Goal: Information Seeking & Learning: Compare options

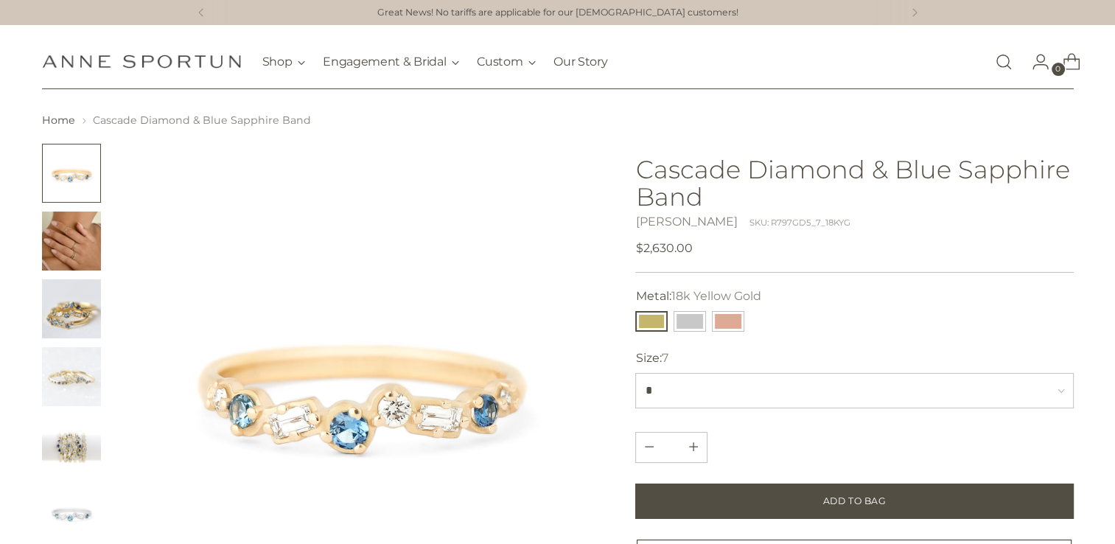
scroll to position [147, 0]
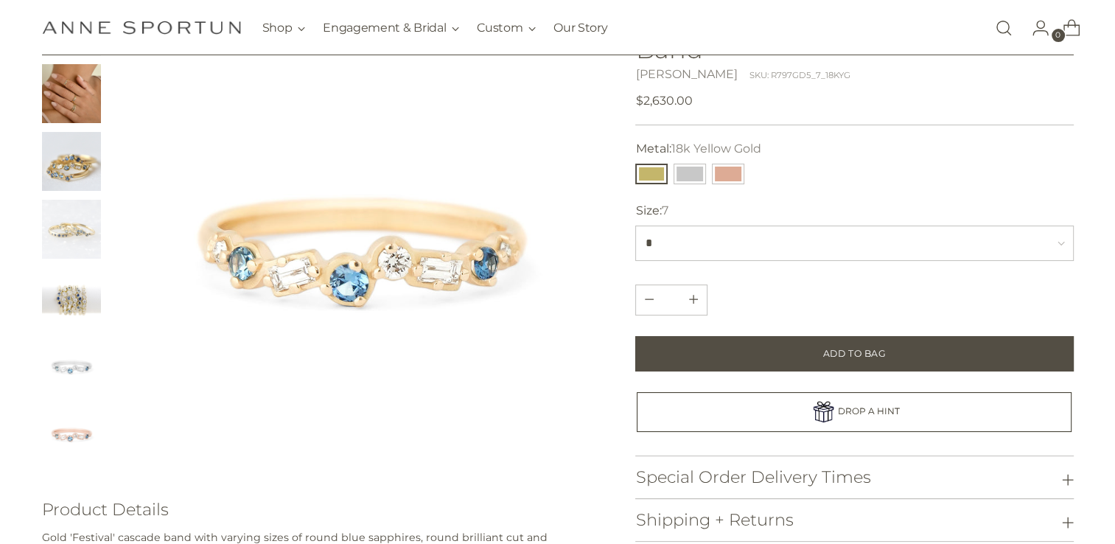
click at [59, 435] on img "Change image to image 7" at bounding box center [71, 432] width 59 height 59
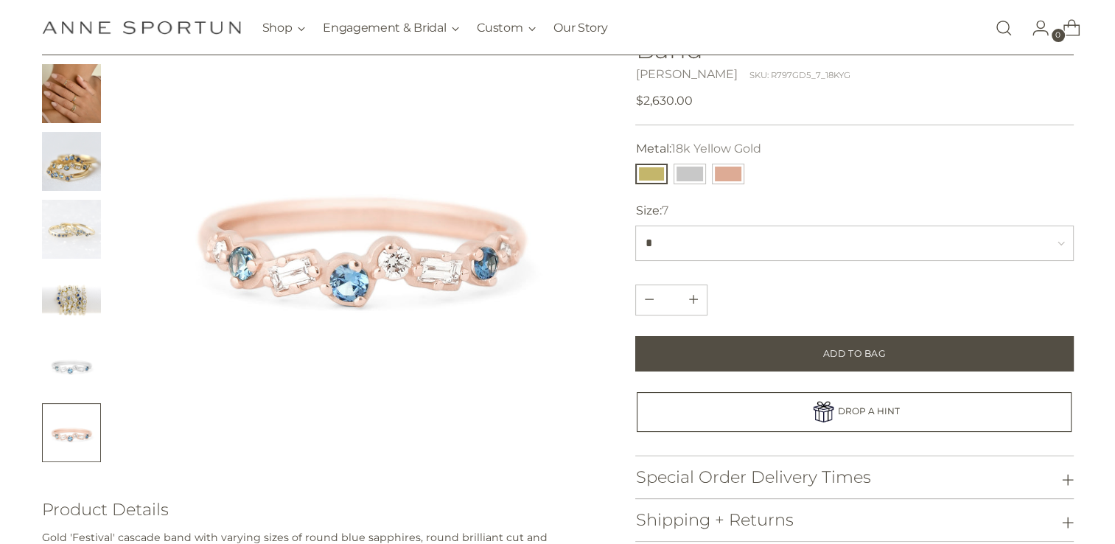
click at [60, 370] on img "Change image to image 6" at bounding box center [71, 364] width 59 height 59
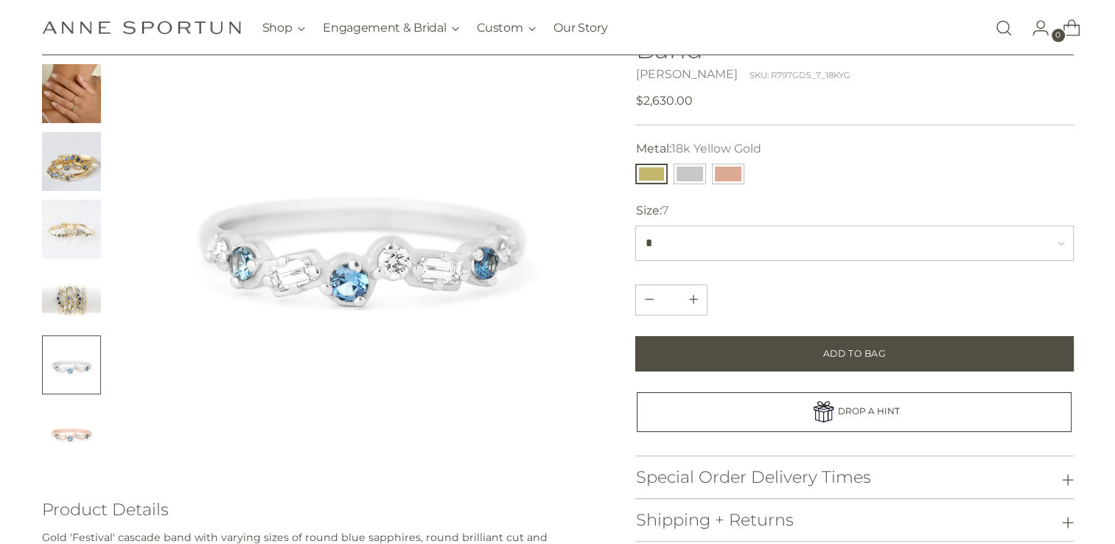
click at [77, 299] on img "Change image to image 5" at bounding box center [71, 296] width 59 height 59
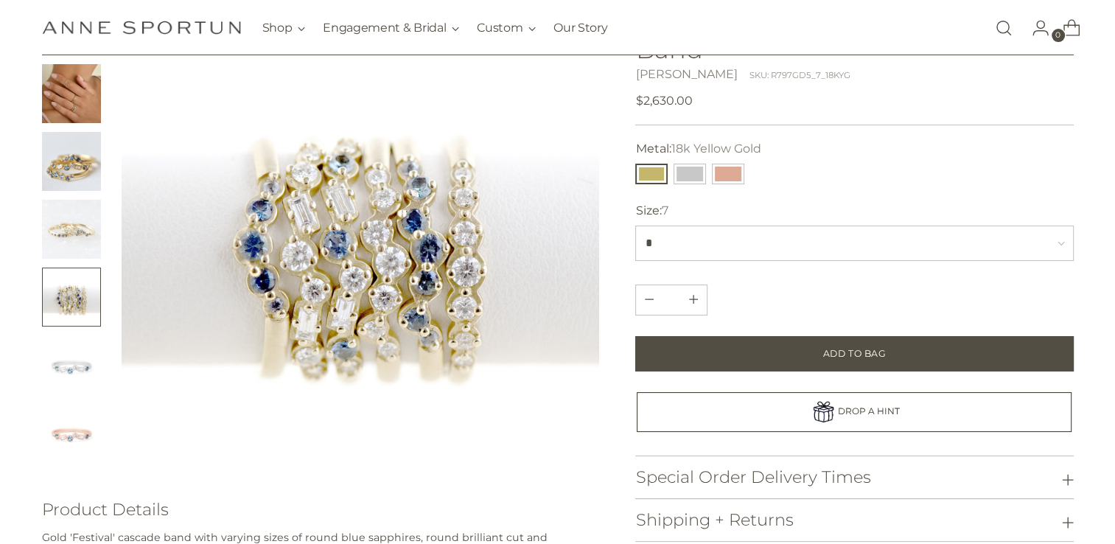
click at [71, 237] on img "Change image to image 4" at bounding box center [71, 229] width 59 height 59
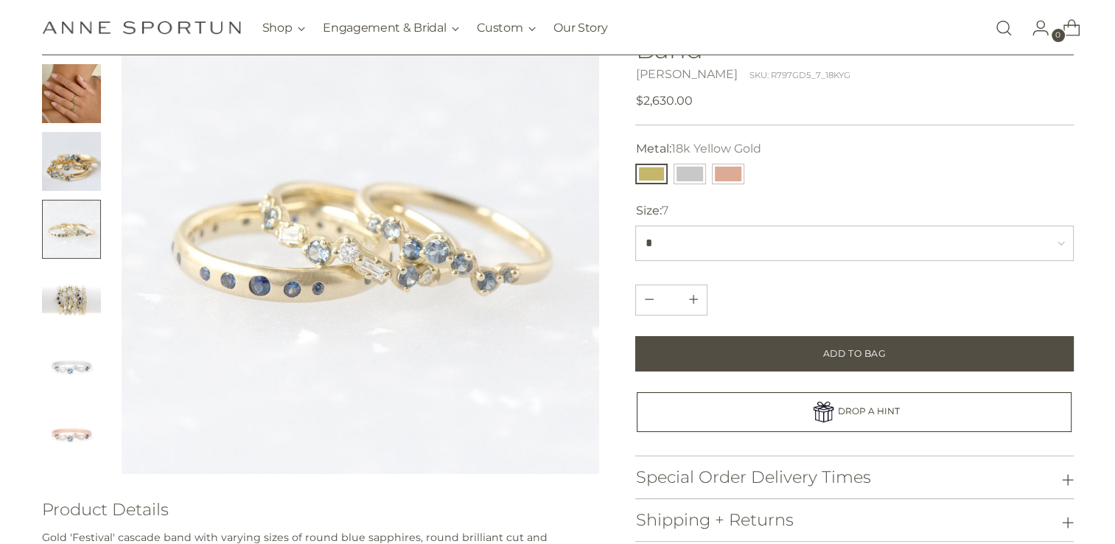
click at [71, 173] on img "Change image to image 3" at bounding box center [71, 161] width 59 height 59
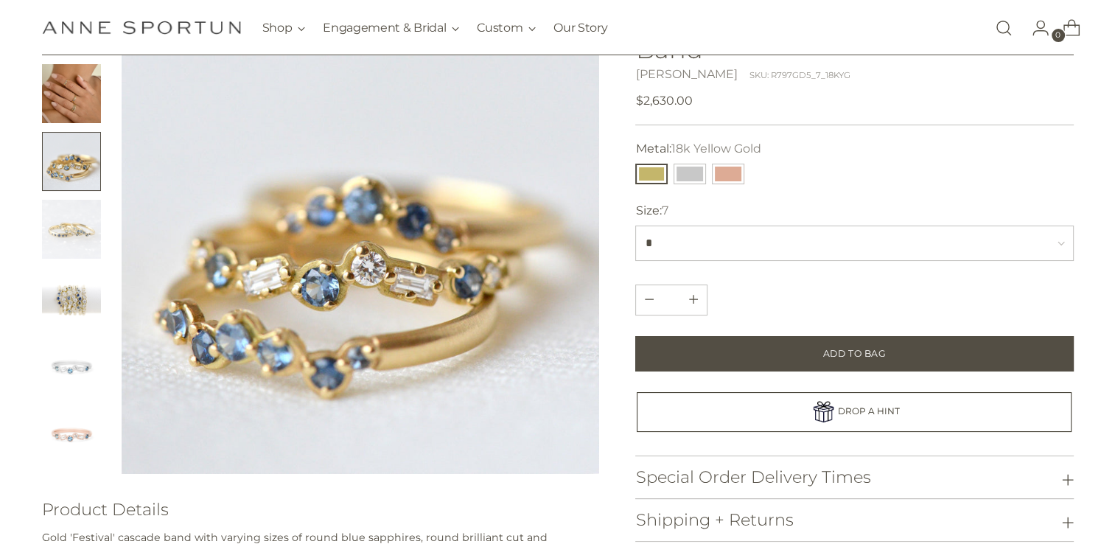
click at [77, 113] on img "Change image to image 2" at bounding box center [71, 93] width 59 height 59
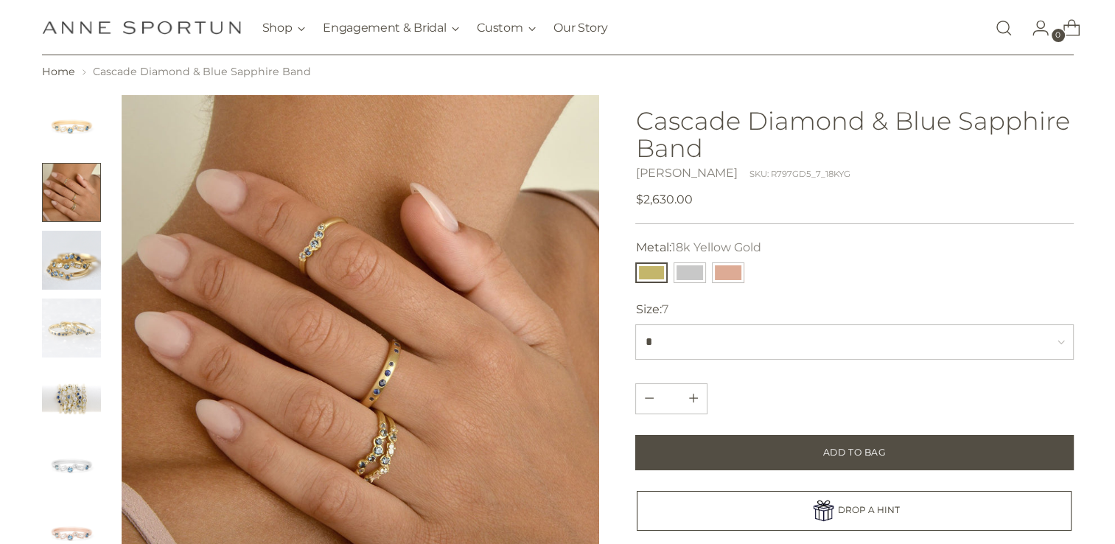
scroll to position [0, 0]
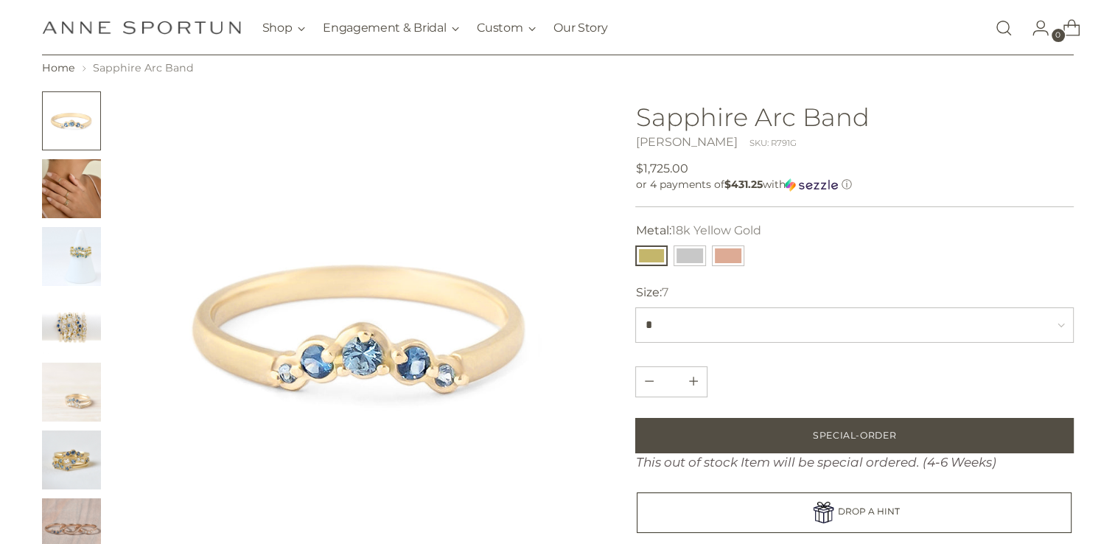
scroll to position [49, 0]
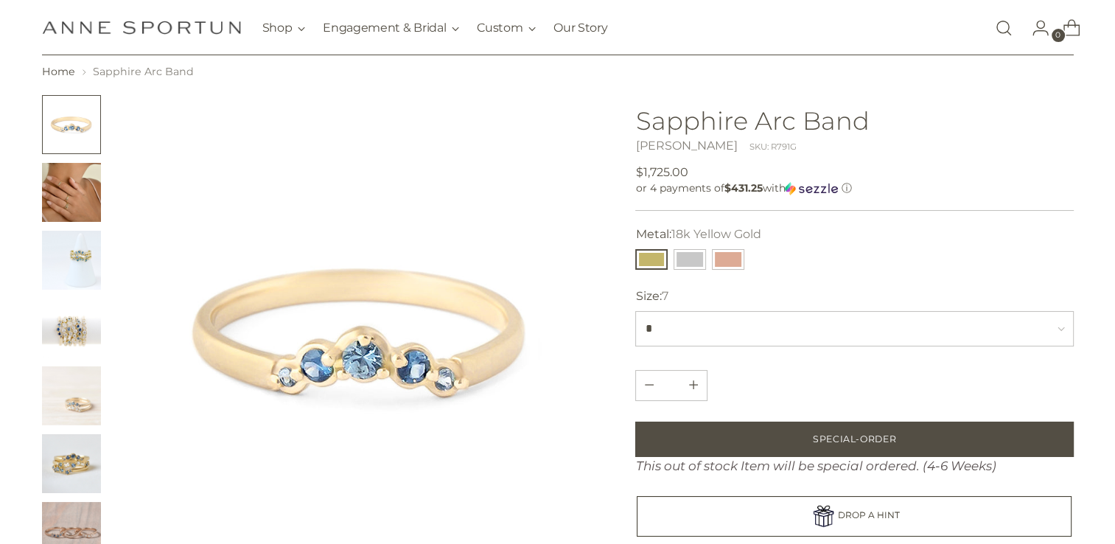
click at [72, 195] on img "Change image to image 2" at bounding box center [71, 192] width 59 height 59
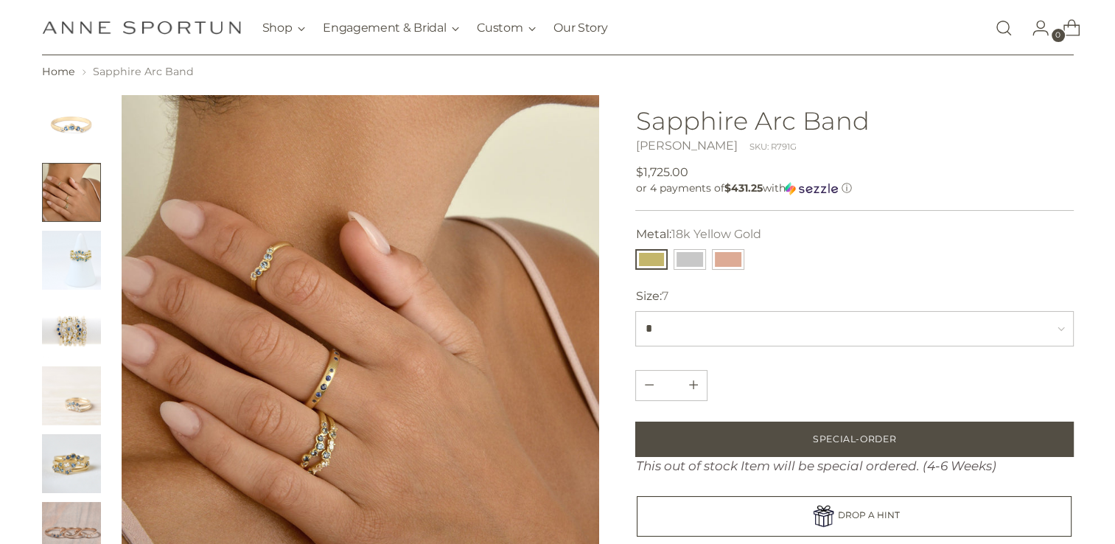
click at [77, 267] on img "Change image to image 3" at bounding box center [71, 260] width 59 height 59
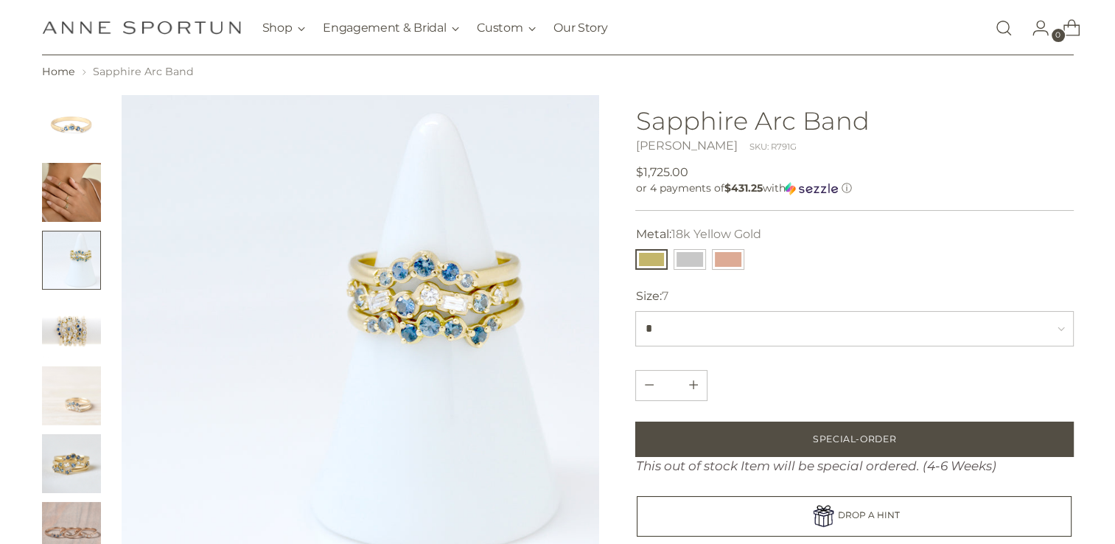
click at [74, 334] on img "Change image to image 4" at bounding box center [71, 327] width 59 height 59
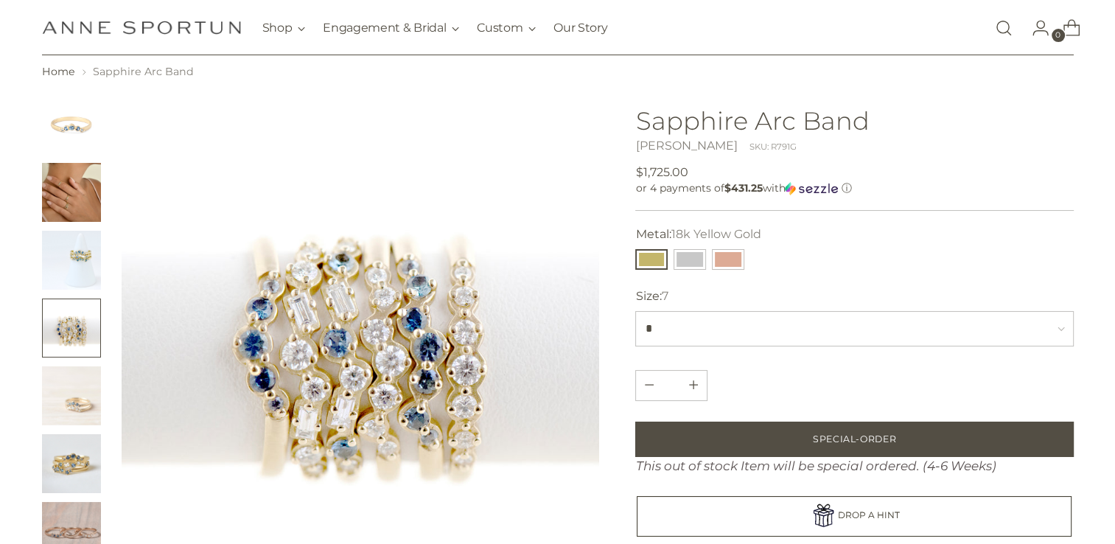
click at [74, 400] on img "Change image to image 5" at bounding box center [71, 395] width 59 height 59
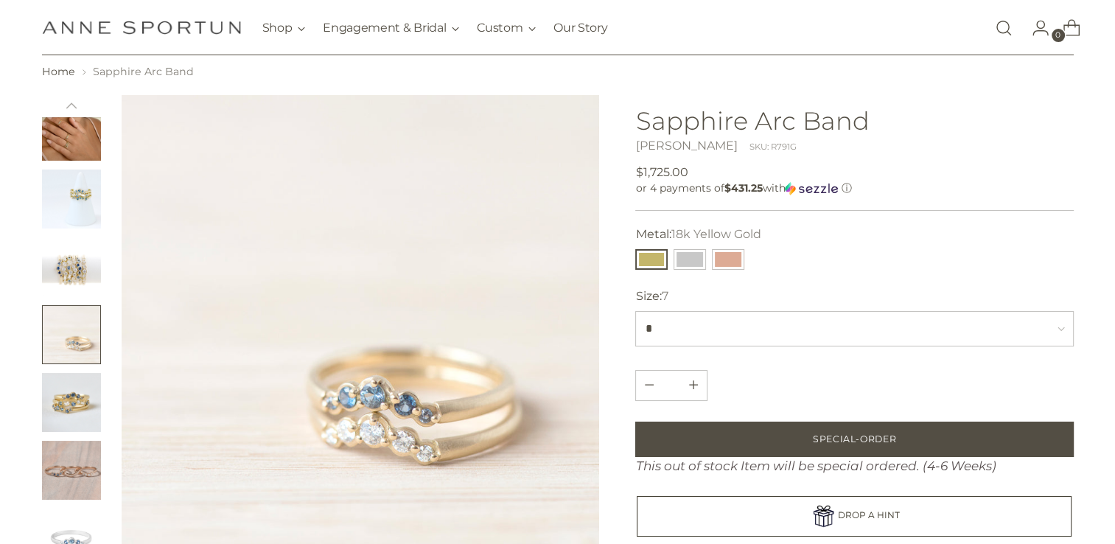
scroll to position [63, 0]
click at [74, 403] on img "Change image to image 6" at bounding box center [71, 400] width 59 height 59
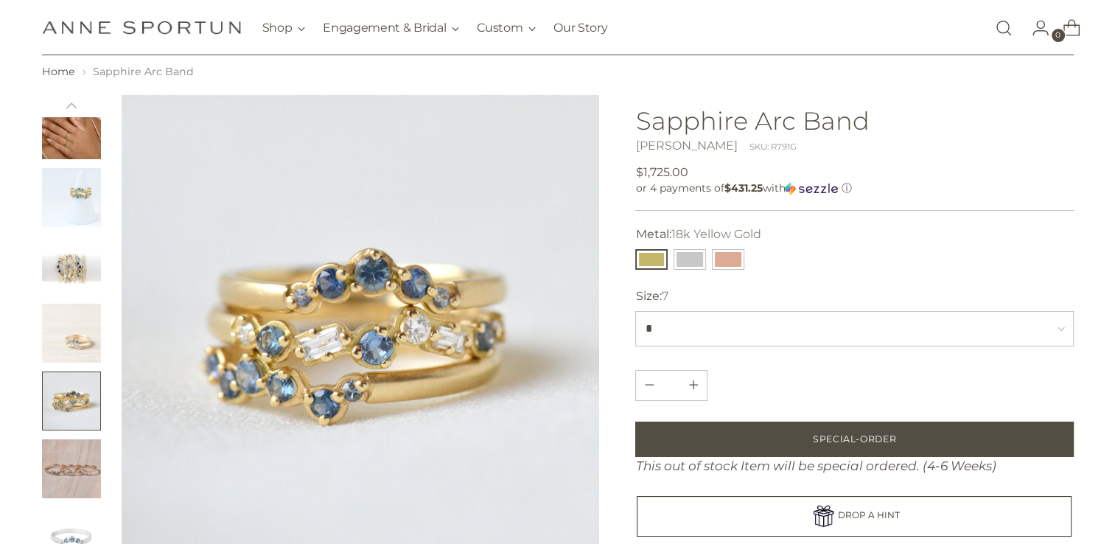
click at [71, 460] on img "Change image to image 7" at bounding box center [71, 468] width 59 height 59
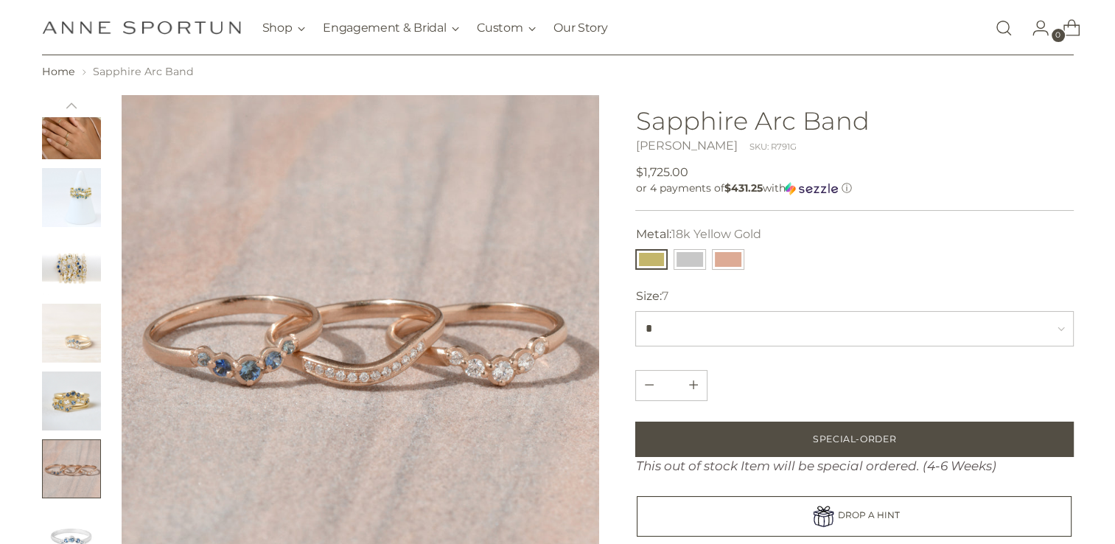
click at [70, 536] on img "Change image to image 8" at bounding box center [71, 536] width 59 height 59
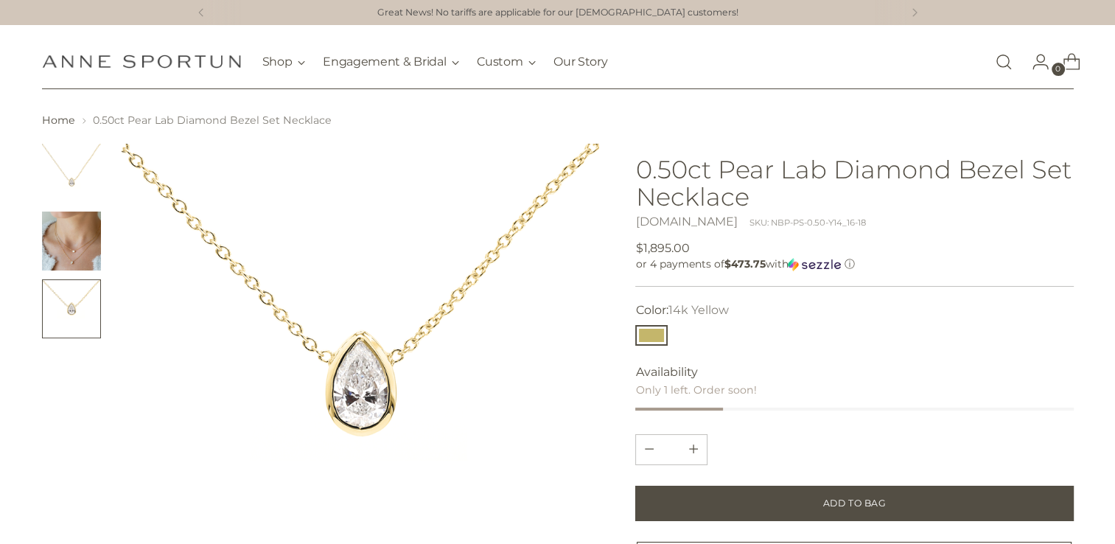
click at [67, 230] on img "Change image to image 2" at bounding box center [71, 240] width 59 height 59
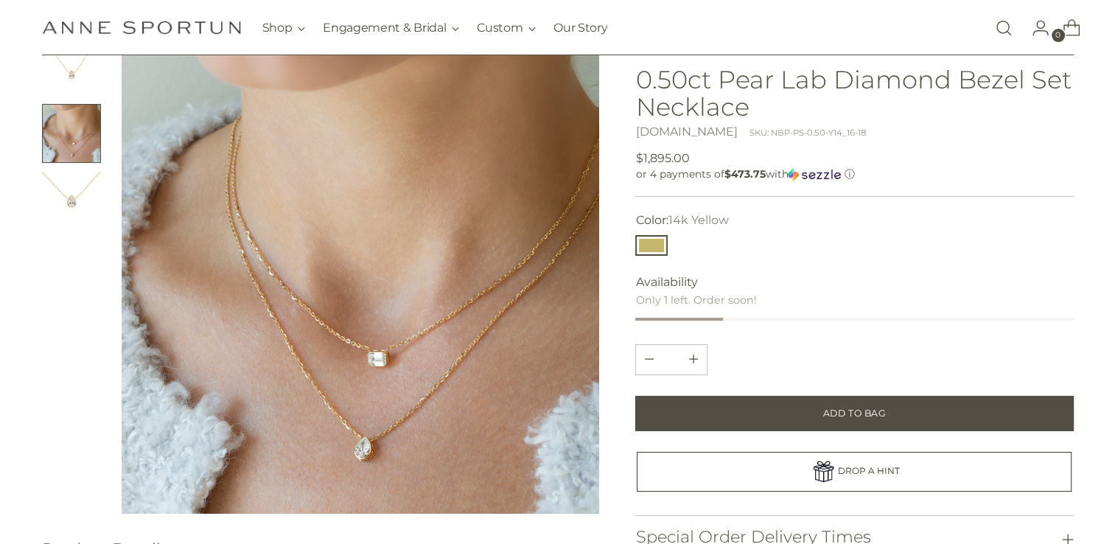
scroll to position [147, 0]
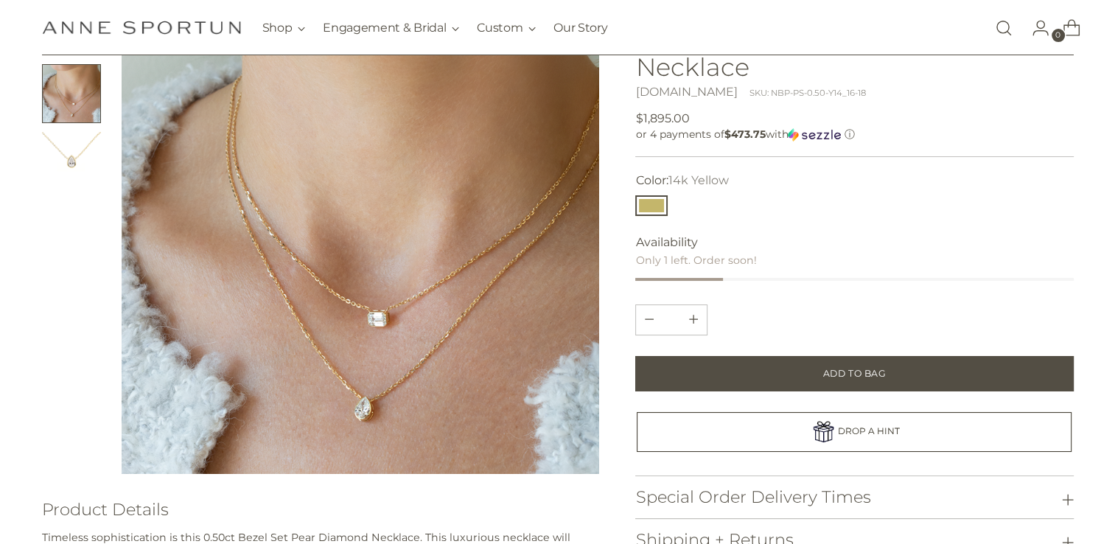
click at [374, 319] on img at bounding box center [360, 234] width 477 height 477
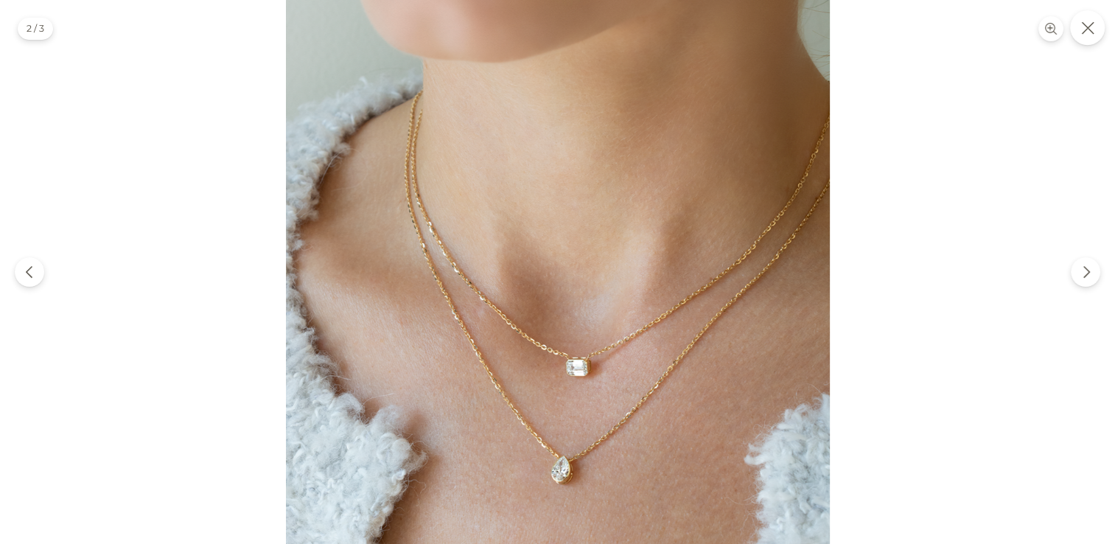
click at [1090, 34] on button "Close" at bounding box center [1087, 27] width 35 height 35
